Goal: Task Accomplishment & Management: Complete application form

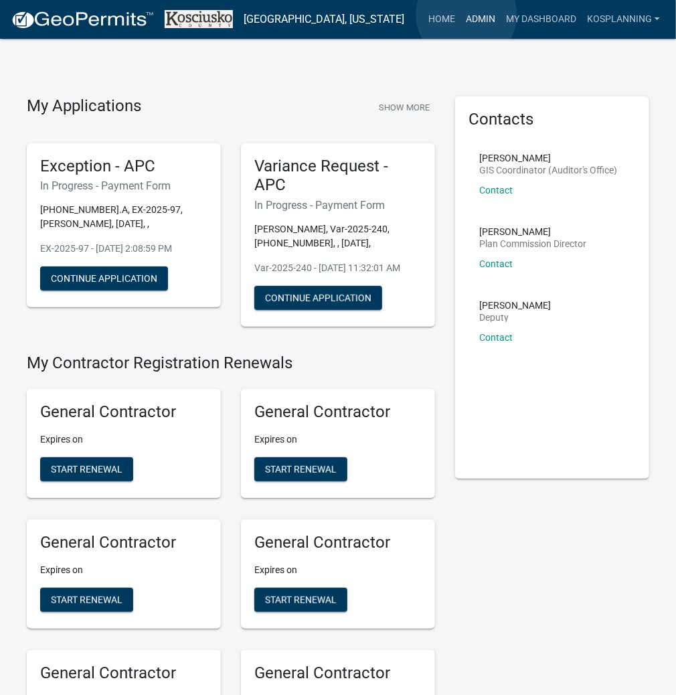
click at [467, 15] on link "Admin" at bounding box center [480, 19] width 40 height 25
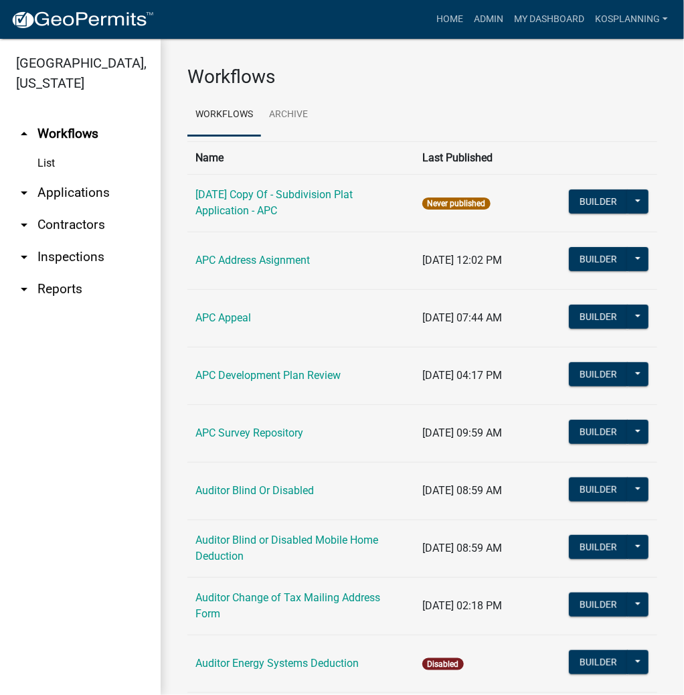
click at [96, 198] on link "arrow_drop_down Applications" at bounding box center [80, 193] width 161 height 32
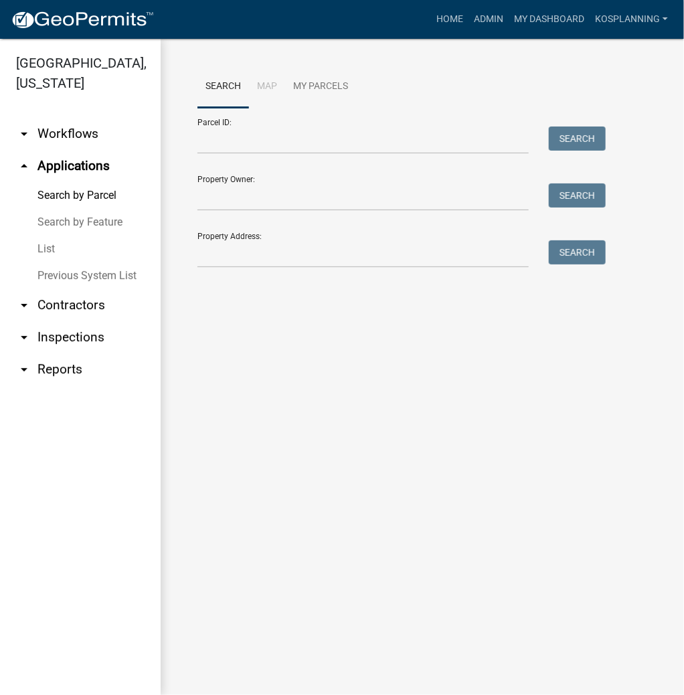
click at [49, 244] on link "List" at bounding box center [80, 249] width 161 height 27
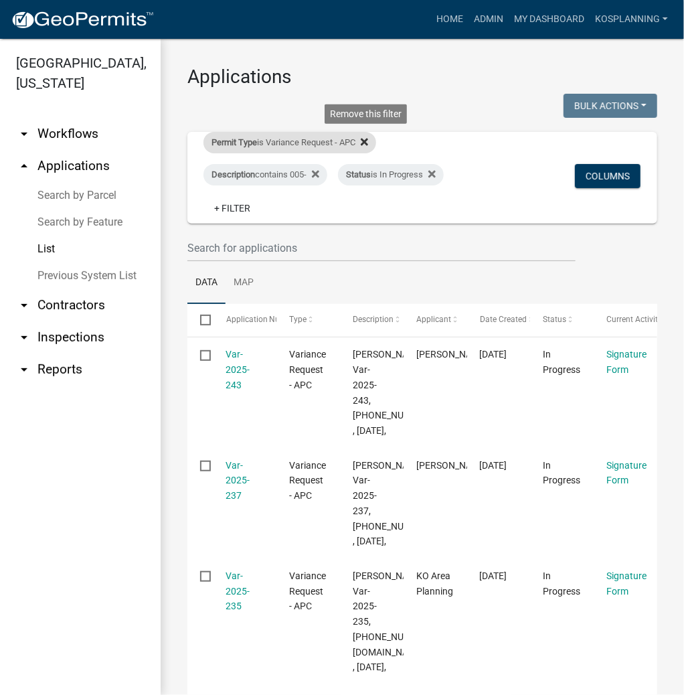
click at [367, 141] on icon at bounding box center [364, 141] width 7 height 7
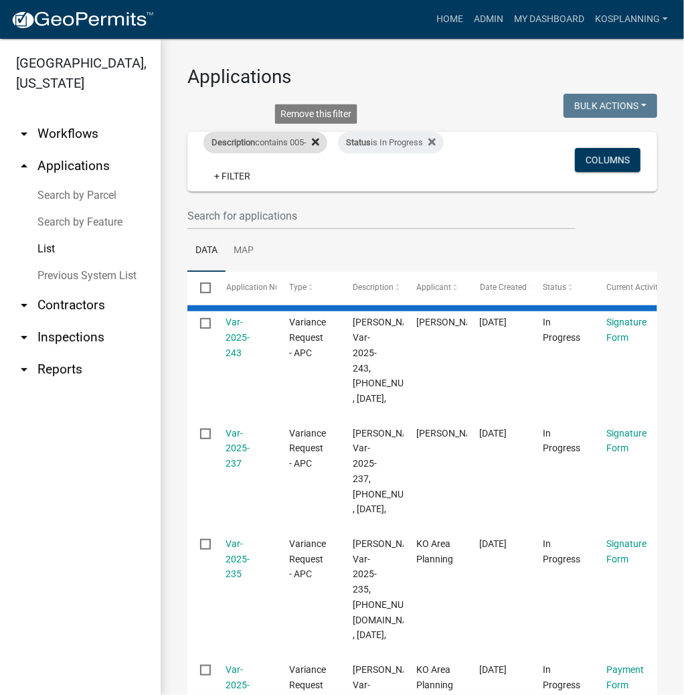
click at [319, 144] on icon at bounding box center [315, 141] width 7 height 7
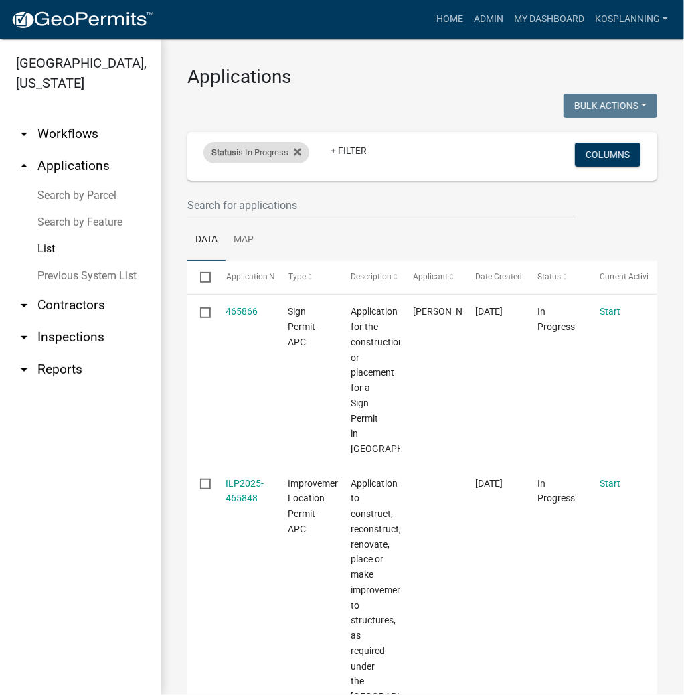
click at [304, 149] on div "Status is In Progress" at bounding box center [256, 152] width 106 height 21
select select "1"
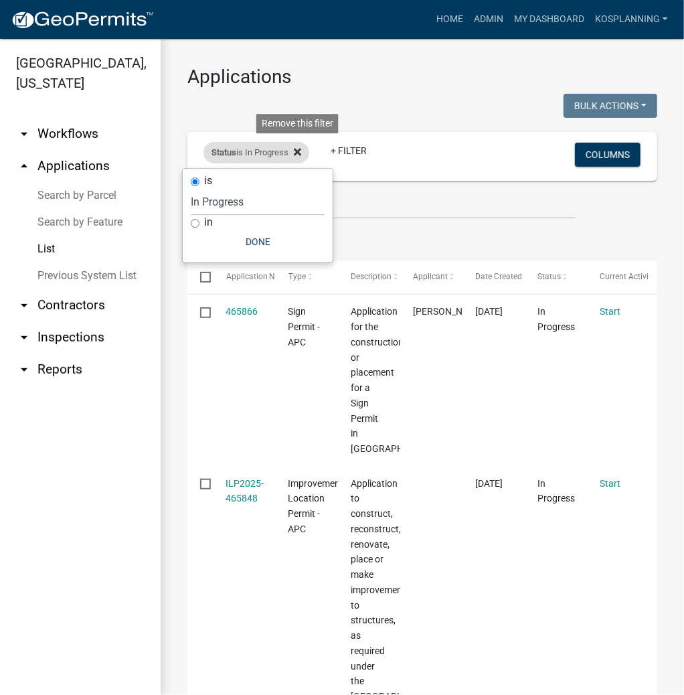
click at [299, 157] on icon at bounding box center [297, 152] width 7 height 11
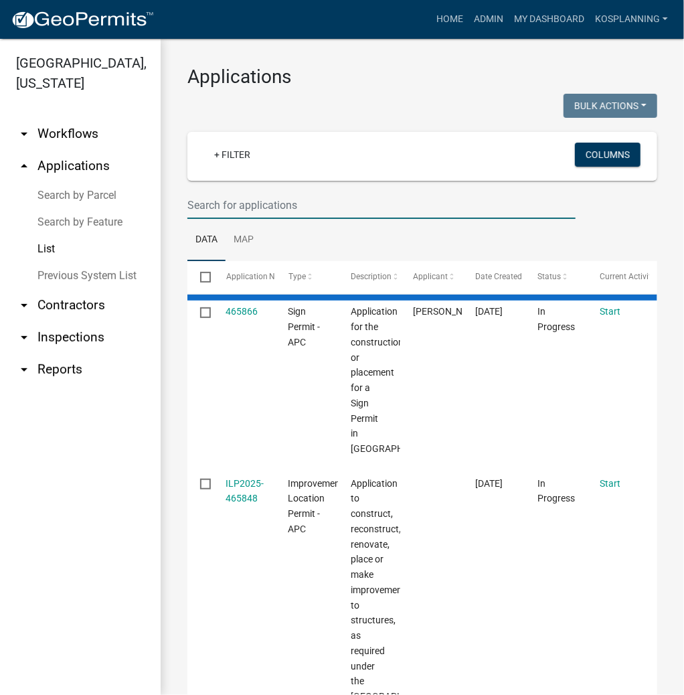
click at [225, 201] on input "text" at bounding box center [381, 204] width 388 height 27
click at [205, 200] on input "ILP 2025-" at bounding box center [381, 204] width 388 height 27
click at [256, 203] on input "ILP2025-" at bounding box center [381, 204] width 388 height 27
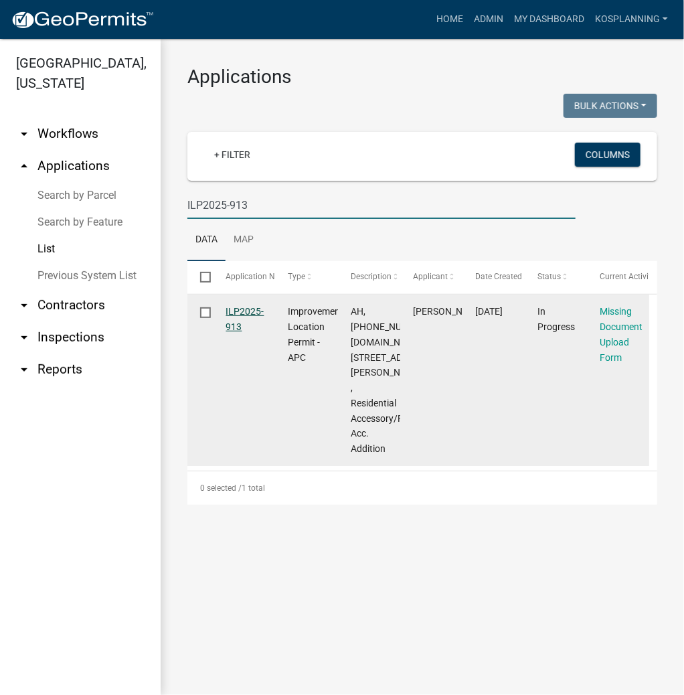
type input "ILP2025-913"
click at [252, 310] on link "ILP2025-913" at bounding box center [245, 319] width 38 height 26
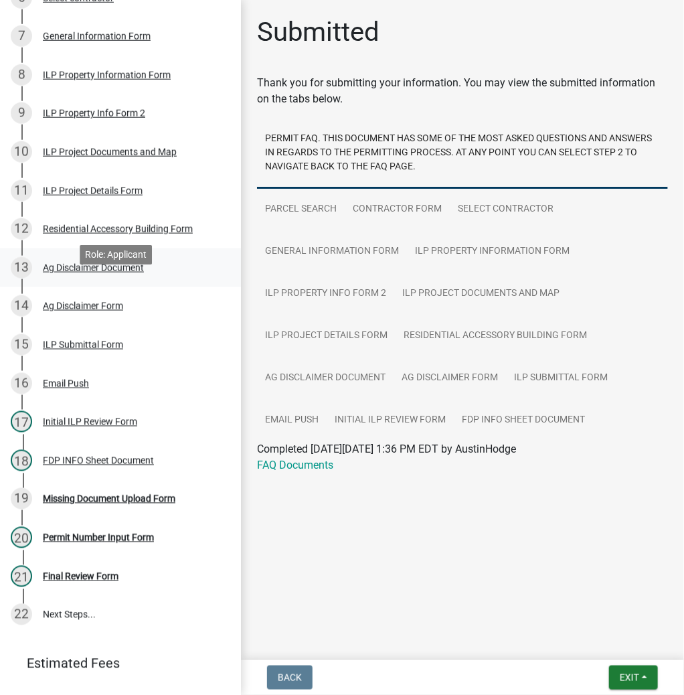
scroll to position [428, 0]
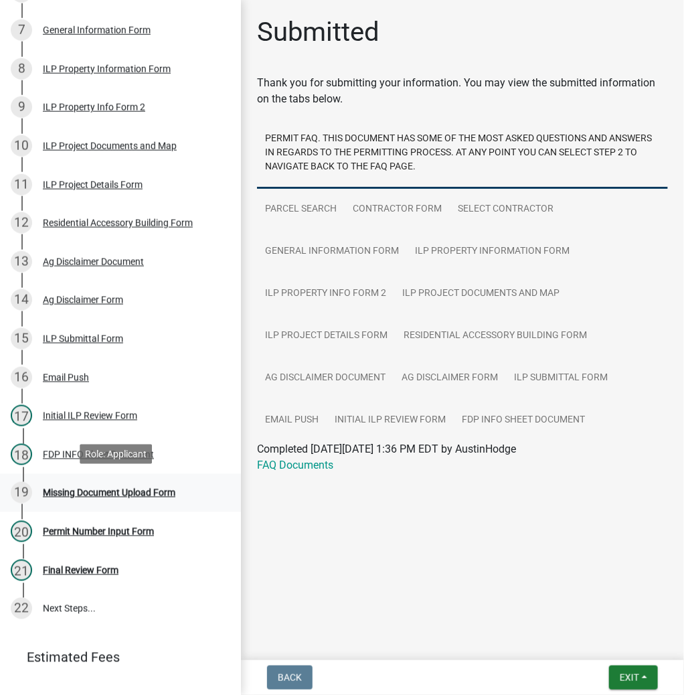
click at [111, 488] on div "Missing Document Upload Form" at bounding box center [109, 492] width 133 height 9
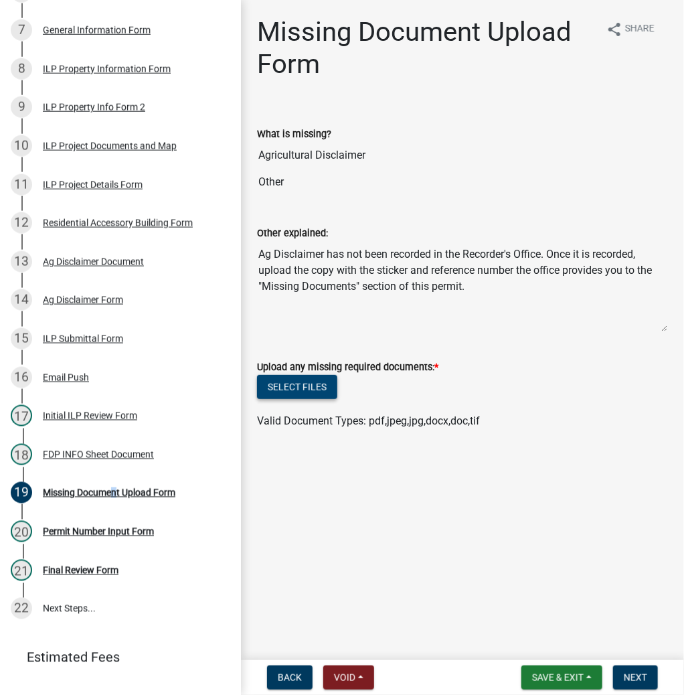
click at [286, 390] on button "Select files" at bounding box center [297, 387] width 80 height 24
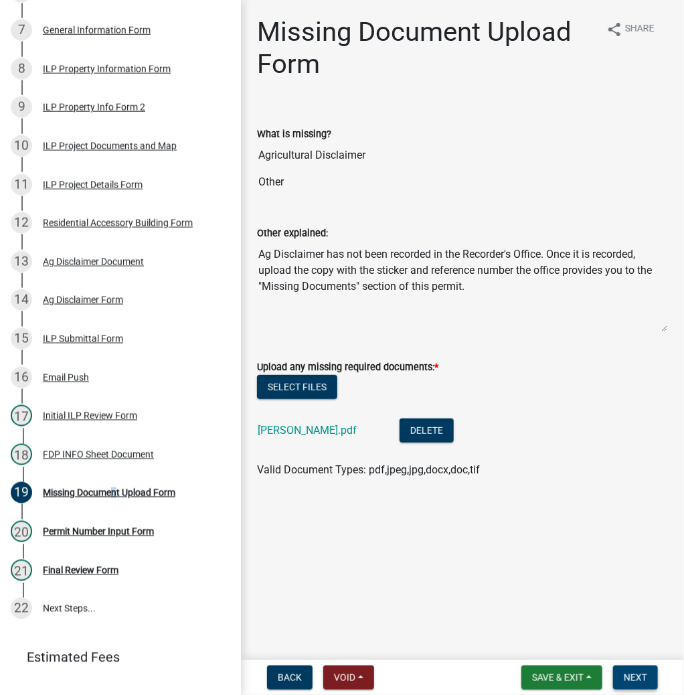
click at [645, 679] on span "Next" at bounding box center [635, 677] width 23 height 11
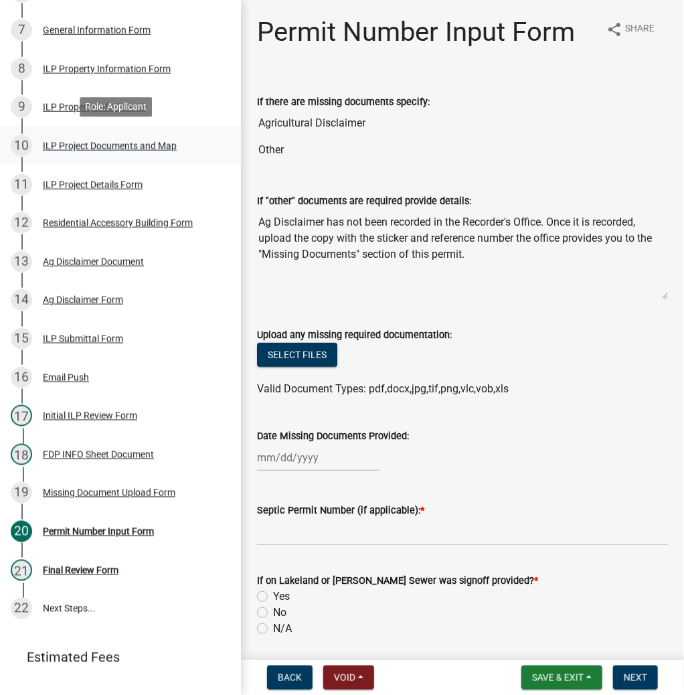
click at [68, 145] on div "ILP Project Documents and Map" at bounding box center [110, 145] width 134 height 9
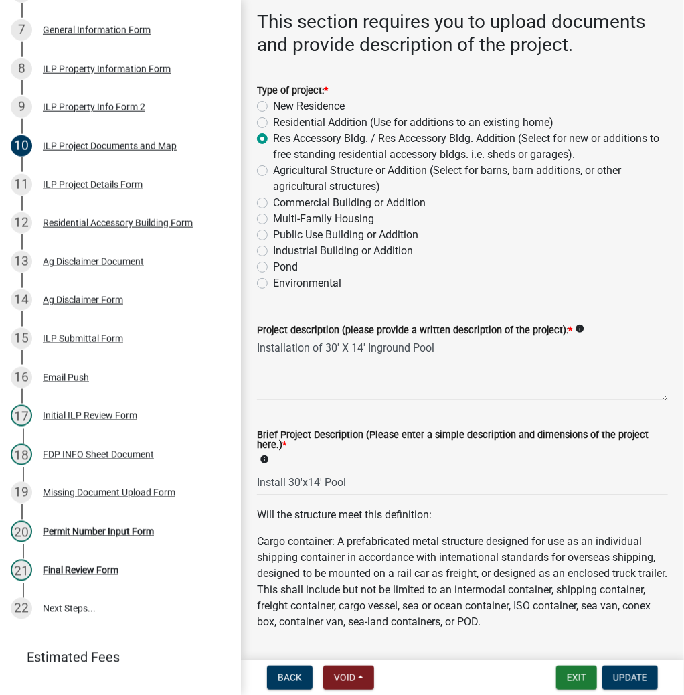
scroll to position [107, 0]
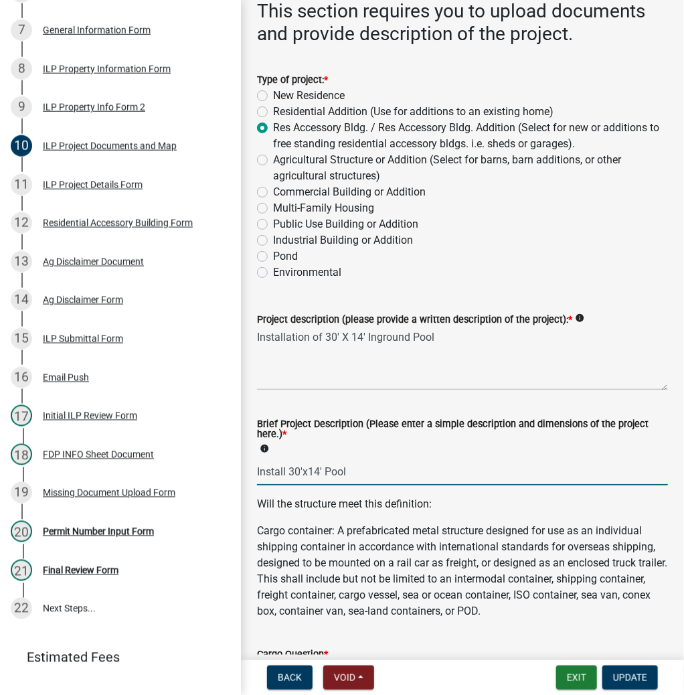
click at [289, 467] on input "Install 30'x14' Pool" at bounding box center [462, 471] width 411 height 27
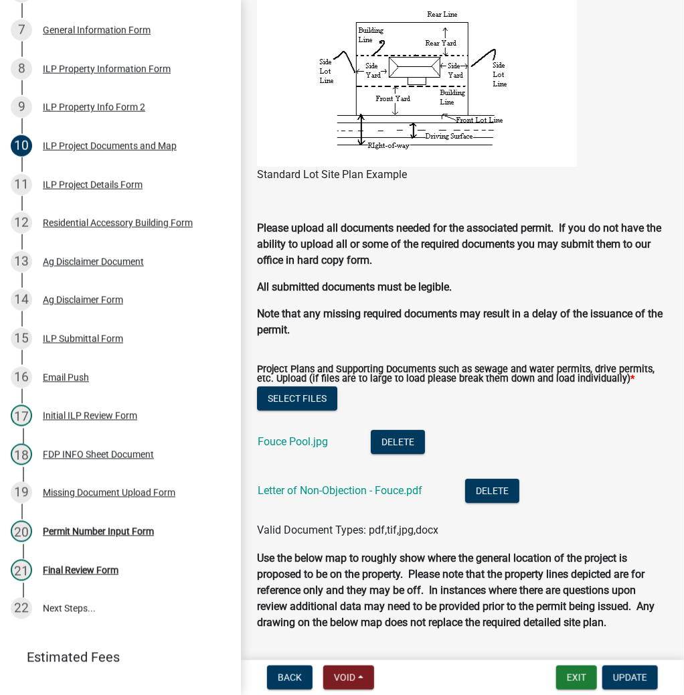
scroll to position [1285, 0]
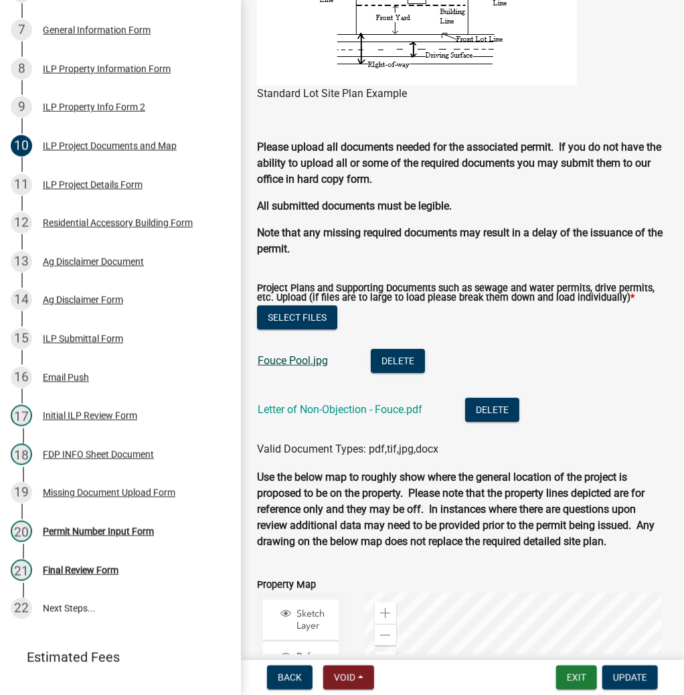
type input "30'x14' Pool"
click at [311, 359] on link "Fouce Pool.jpg" at bounding box center [293, 360] width 70 height 13
click at [329, 412] on link "Letter of Non-Objection - Fouce.pdf" at bounding box center [340, 409] width 165 height 13
click at [632, 669] on button "Update" at bounding box center [630, 677] width 56 height 24
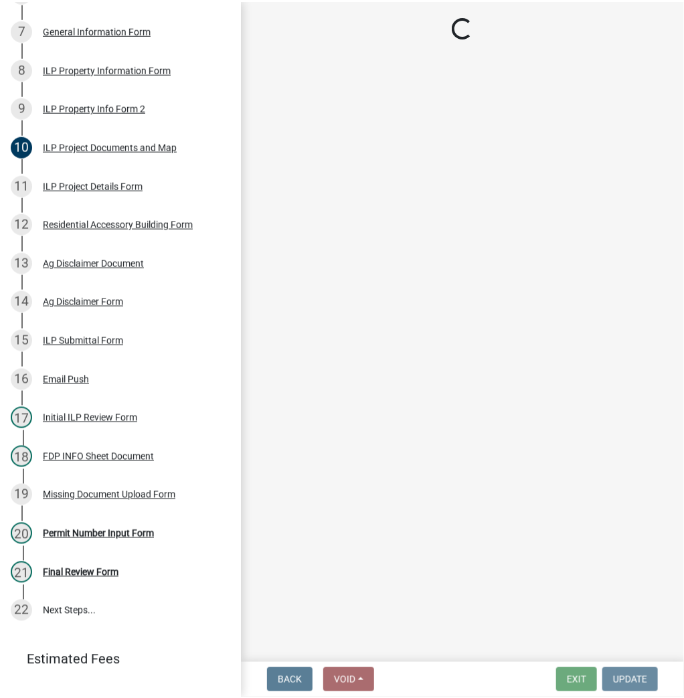
scroll to position [0, 0]
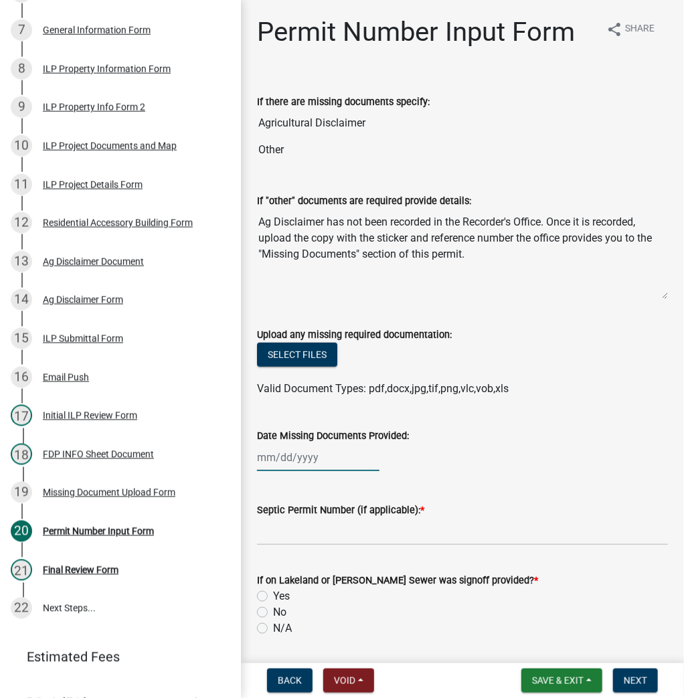
click at [286, 460] on div at bounding box center [318, 457] width 122 height 27
select select "8"
select select "2025"
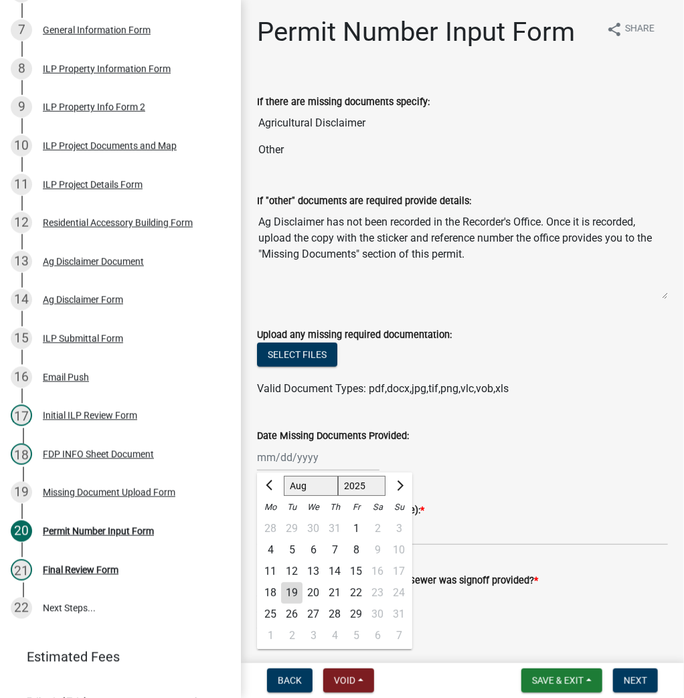
click at [289, 593] on div "19" at bounding box center [291, 592] width 21 height 21
type input "[DATE]"
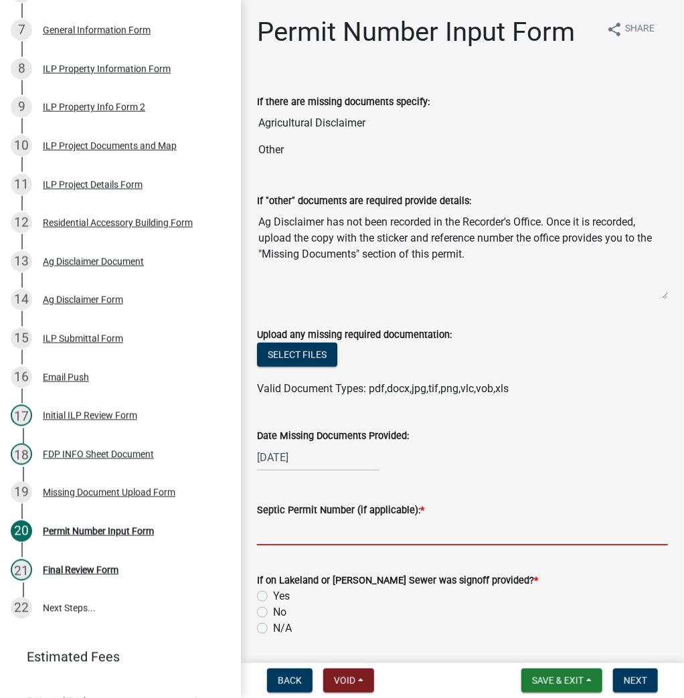
click at [285, 530] on input "Septic Permit Number (if applicable): *" at bounding box center [462, 531] width 411 height 27
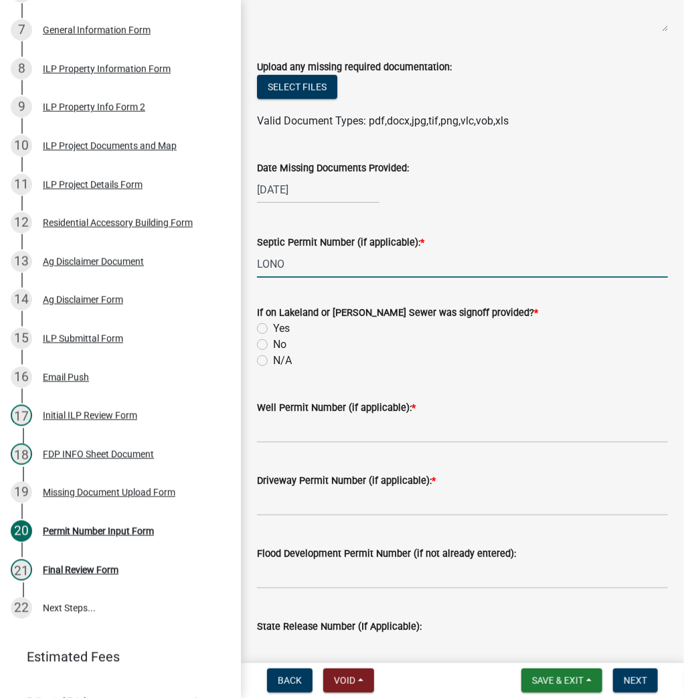
type input "LONO"
click at [273, 343] on label "No" at bounding box center [279, 345] width 13 height 16
click at [273, 343] on input "No" at bounding box center [277, 341] width 9 height 9
radio input "true"
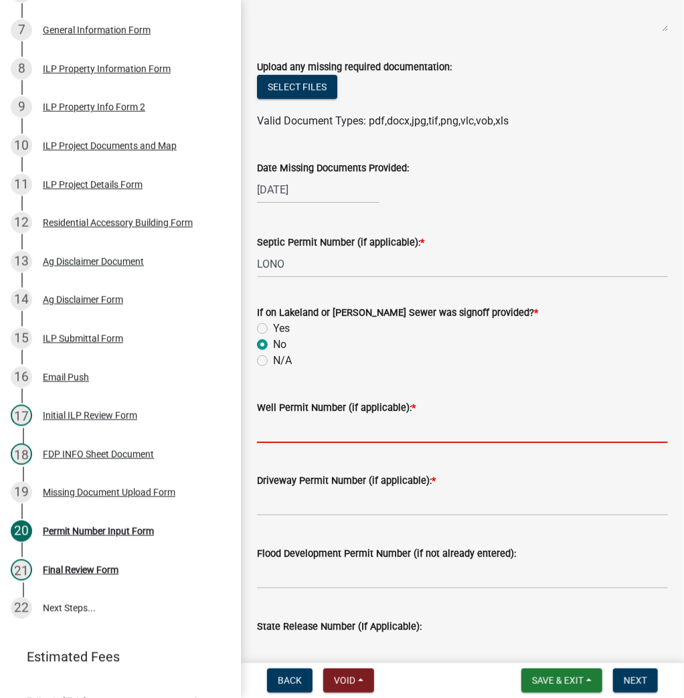
click at [289, 431] on input "Well Permit Number (if applicable): *" at bounding box center [462, 429] width 411 height 27
type input "LONO"
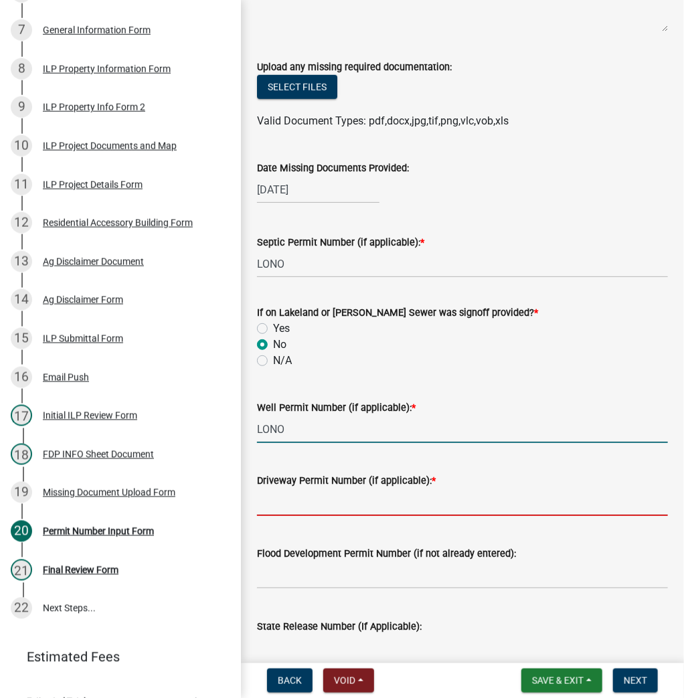
click at [294, 500] on input "Driveway Permit Number (if applicable): *" at bounding box center [462, 502] width 411 height 27
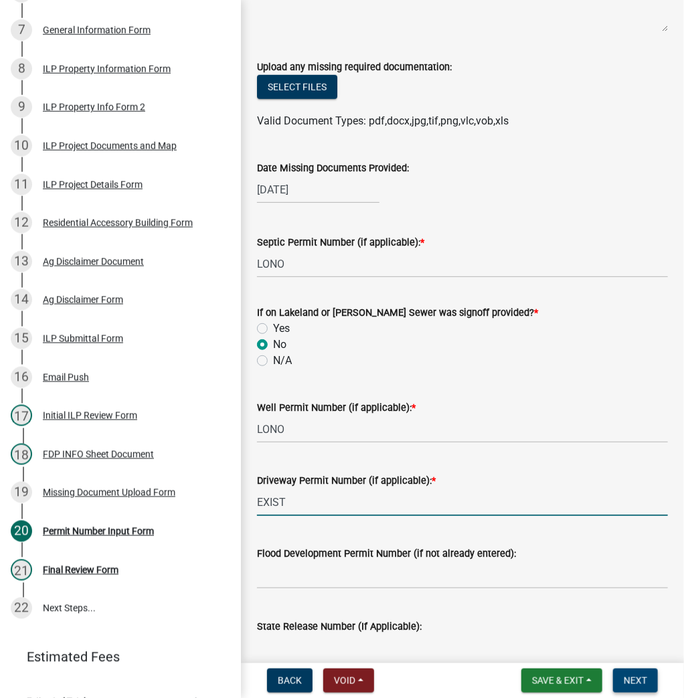
type input "EXIST"
click at [635, 683] on span "Next" at bounding box center [635, 680] width 23 height 11
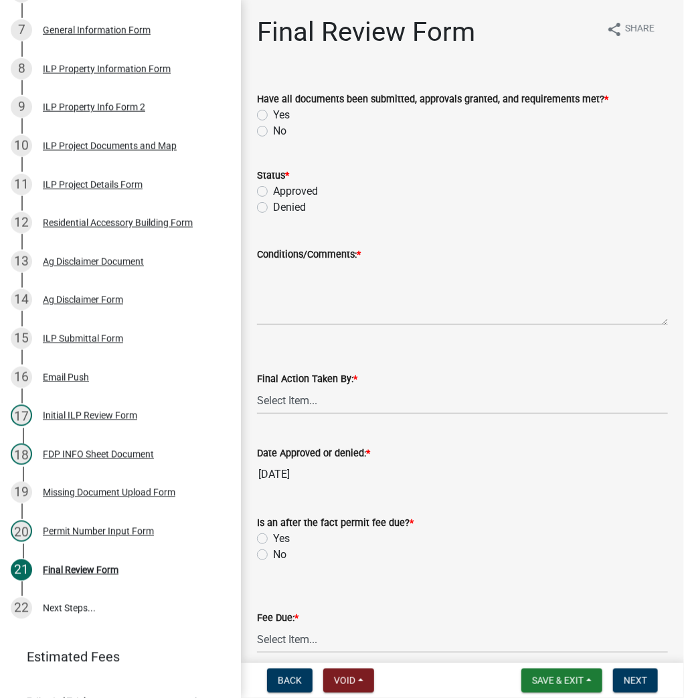
click at [273, 118] on label "Yes" at bounding box center [281, 115] width 17 height 16
click at [273, 116] on input "Yes" at bounding box center [277, 111] width 9 height 9
radio input "true"
click at [254, 187] on div "Status * Approved Denied" at bounding box center [462, 183] width 431 height 64
click at [256, 187] on div "Status * Approved Denied" at bounding box center [462, 183] width 431 height 64
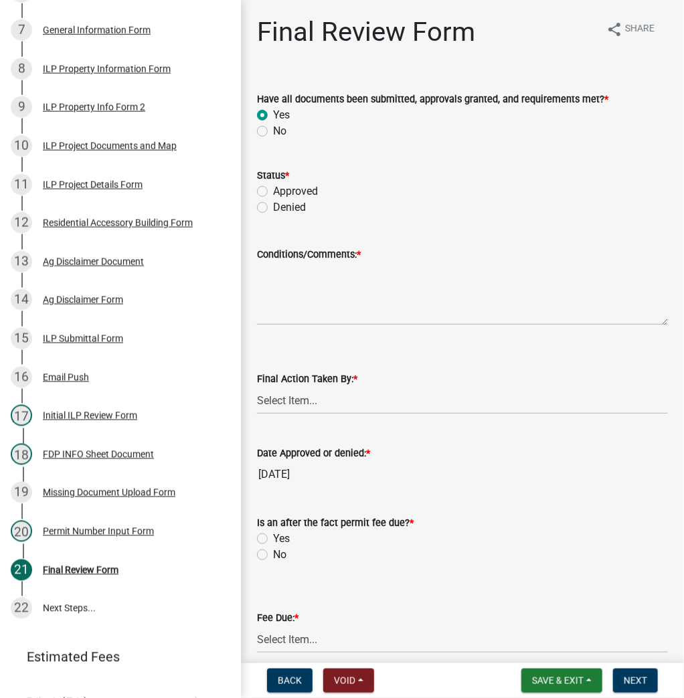
click at [273, 190] on label "Approved" at bounding box center [295, 191] width 45 height 16
click at [273, 190] on input "Approved" at bounding box center [277, 187] width 9 height 9
radio input "true"
click at [284, 292] on textarea "Conditions/Comments: *" at bounding box center [462, 293] width 411 height 63
type textarea "AS PRESENTED"
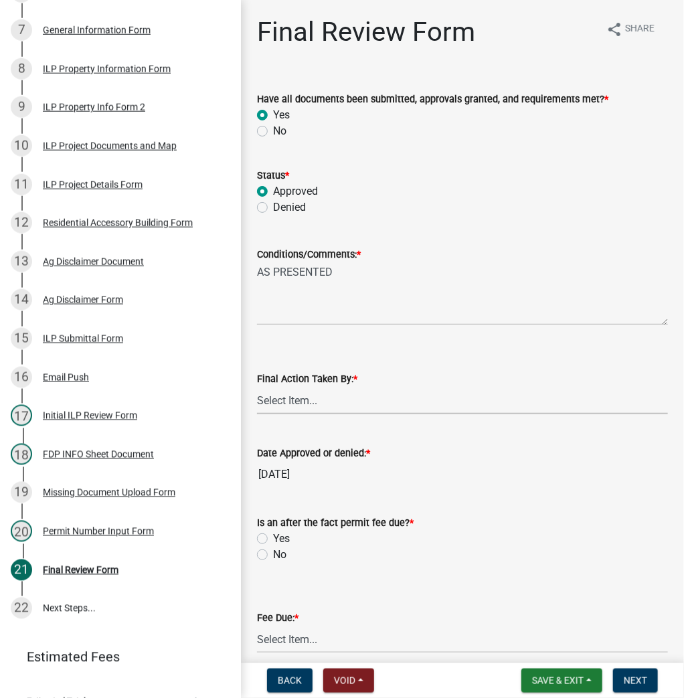
click at [315, 402] on select "Select Item... MMS LT AT CS [PERSON_NAME]" at bounding box center [462, 400] width 411 height 27
click at [257, 387] on select "Select Item... MMS LT AT CS [PERSON_NAME]" at bounding box center [462, 400] width 411 height 27
select select "c872cdc8-ca01-49f1-a213-e4b05fa58cd2"
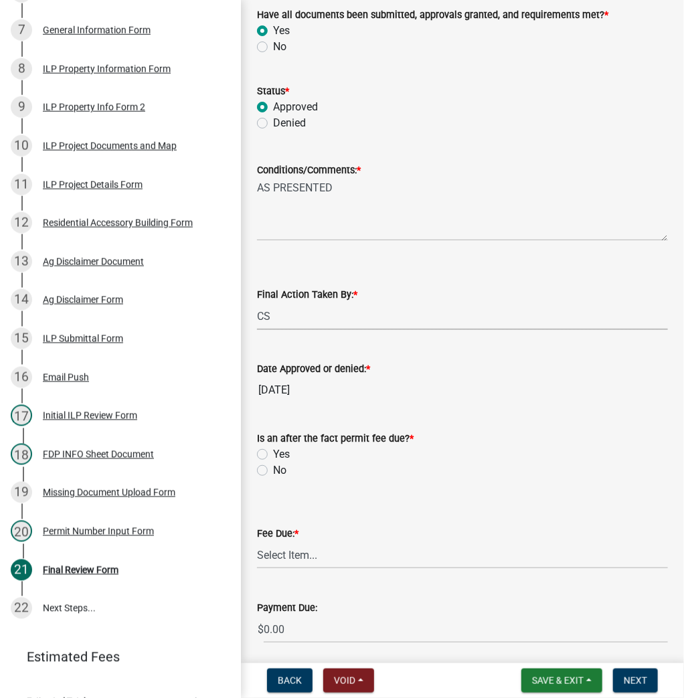
scroll to position [209, 0]
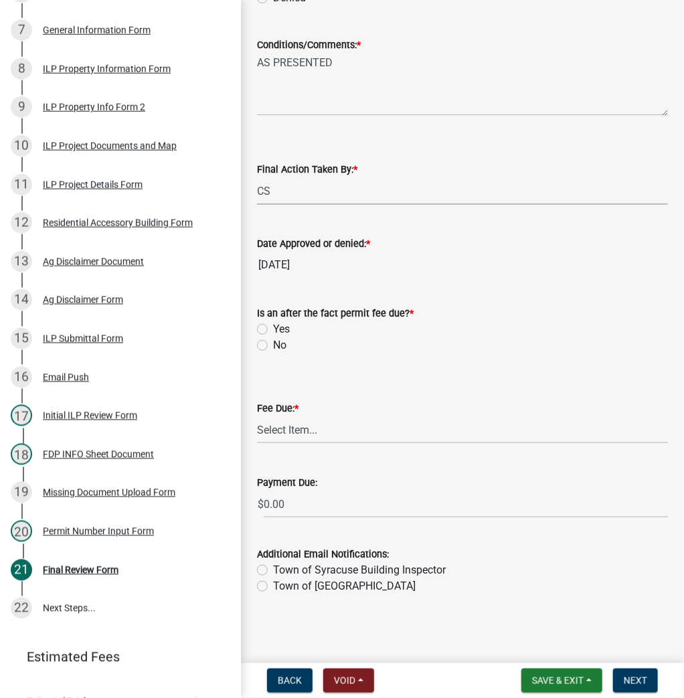
click at [273, 345] on label "No" at bounding box center [279, 345] width 13 height 16
click at [273, 345] on input "No" at bounding box center [277, 341] width 9 height 9
radio input "true"
click at [292, 432] on select "Select Item... N/A $10.00 $25.00 $125.00 $250 $500 $500 + $10.00 for every 10 s…" at bounding box center [462, 429] width 411 height 27
click at [257, 444] on select "Select Item... N/A $10.00 $25.00 $125.00 $250 $500 $500 + $10.00 for every 10 s…" at bounding box center [462, 429] width 411 height 27
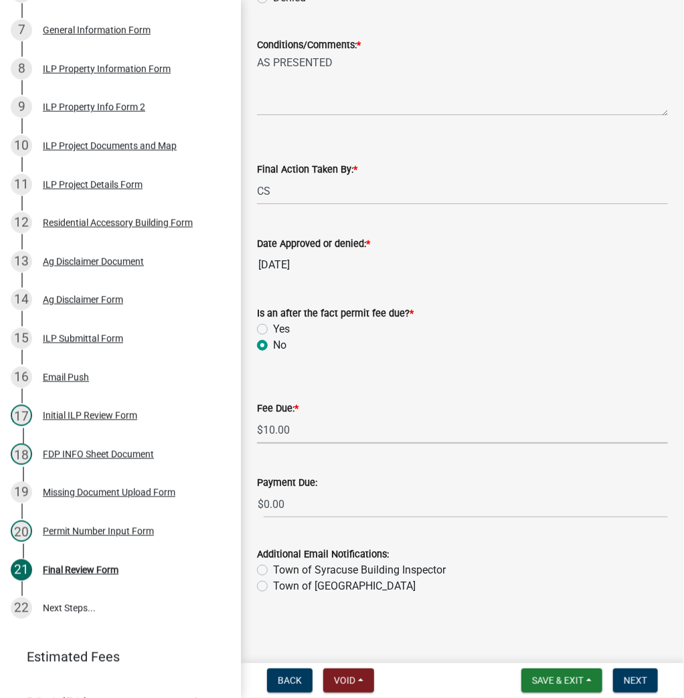
select select "6f482d1d-eb35-47e6-92b0-143404755581"
click at [633, 677] on span "Next" at bounding box center [635, 680] width 23 height 11
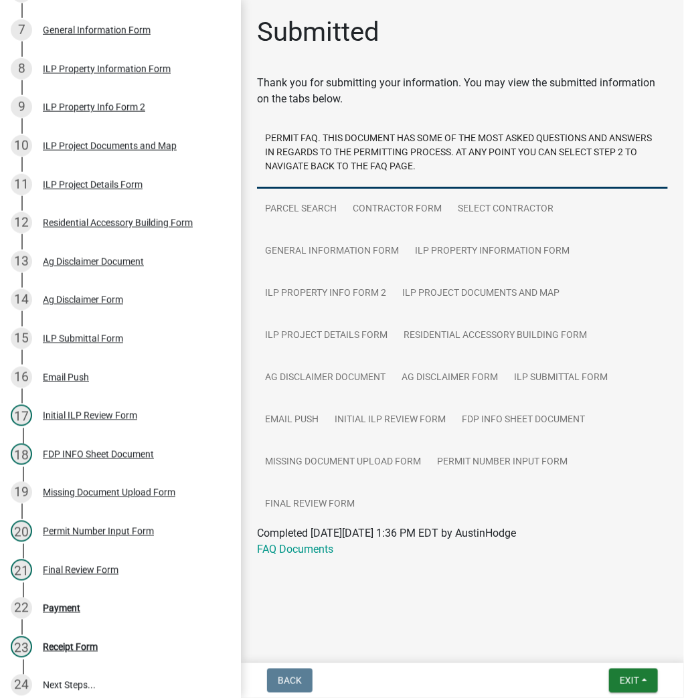
scroll to position [505, 0]
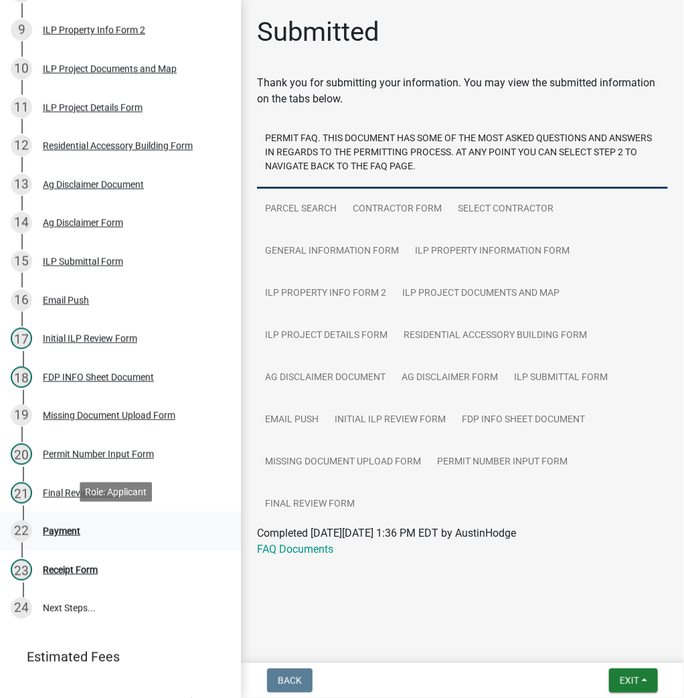
click at [66, 530] on div "Payment" at bounding box center [61, 531] width 37 height 9
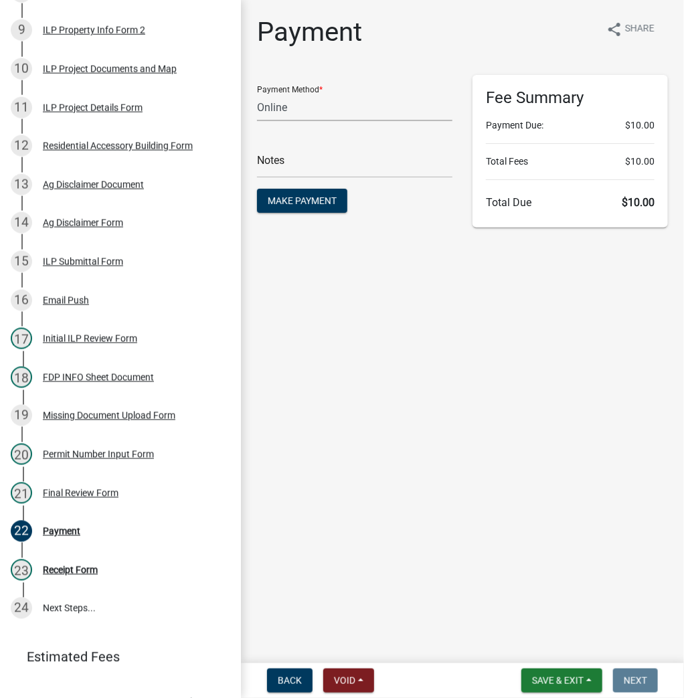
click at [329, 110] on select "Credit Card POS Check Cash Online" at bounding box center [354, 107] width 195 height 27
select select "0: 2"
click at [257, 94] on select "Credit Card POS Check Cash Online" at bounding box center [354, 107] width 195 height 27
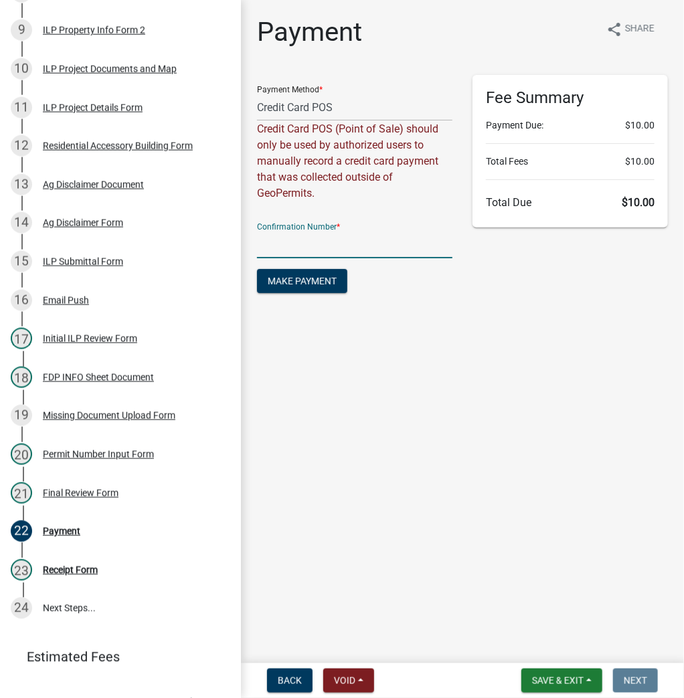
click at [296, 238] on input "text" at bounding box center [354, 244] width 195 height 27
paste input "14842697"
type input "14842697"
click at [340, 284] on button "Make Payment" at bounding box center [302, 281] width 90 height 24
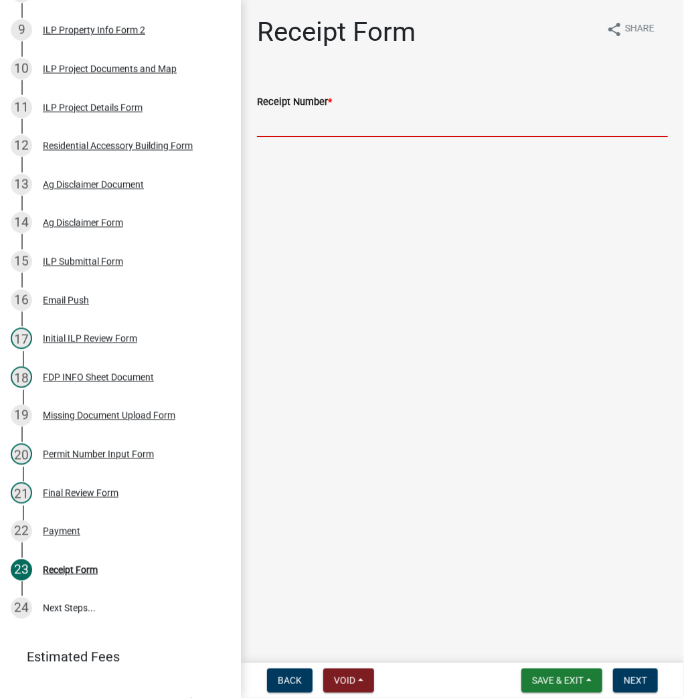
click at [324, 115] on input "Receipt Number *" at bounding box center [462, 123] width 411 height 27
paste input "14842697"
type input "14842697"
click at [643, 683] on span "Next" at bounding box center [635, 680] width 23 height 11
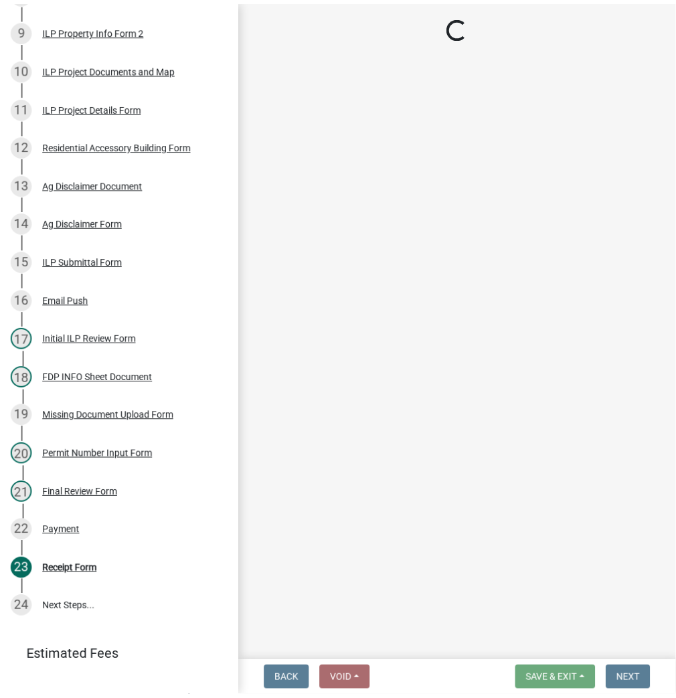
scroll to position [582, 0]
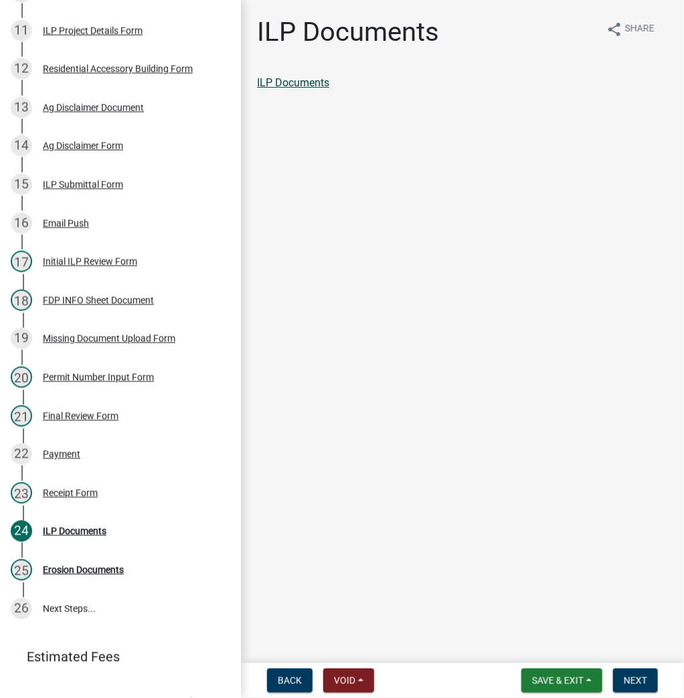
click at [308, 81] on link "ILP Documents" at bounding box center [293, 82] width 72 height 13
click at [642, 683] on span "Next" at bounding box center [635, 680] width 23 height 11
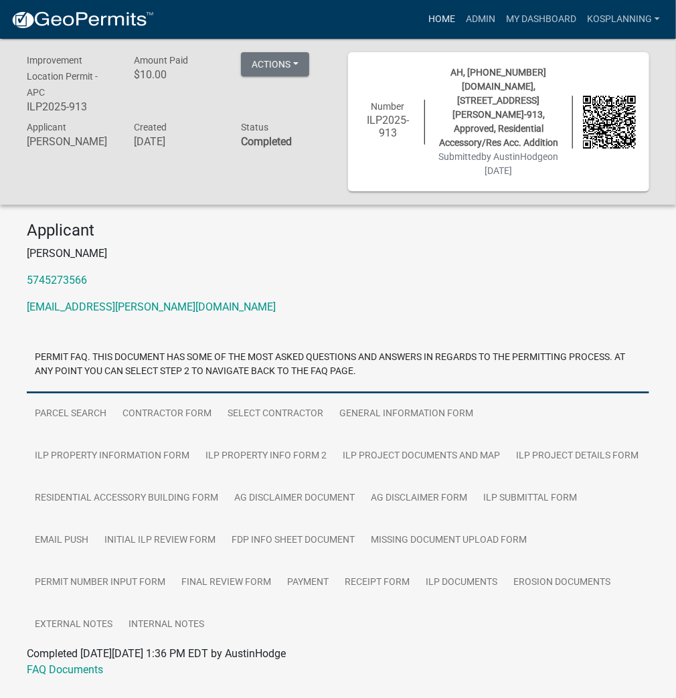
click at [434, 17] on link "Home" at bounding box center [441, 19] width 37 height 25
